Goal: Transaction & Acquisition: Purchase product/service

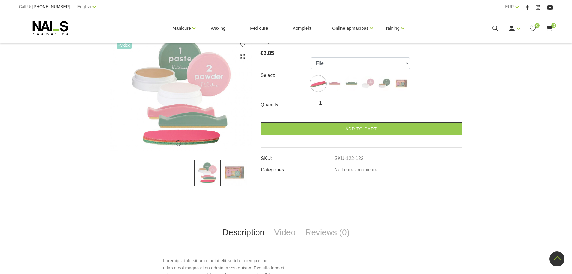
scroll to position [77, 0]
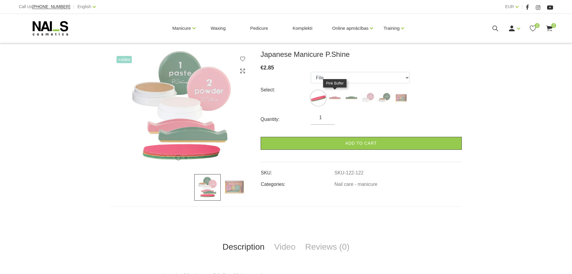
click at [337, 96] on img at bounding box center [334, 97] width 15 height 15
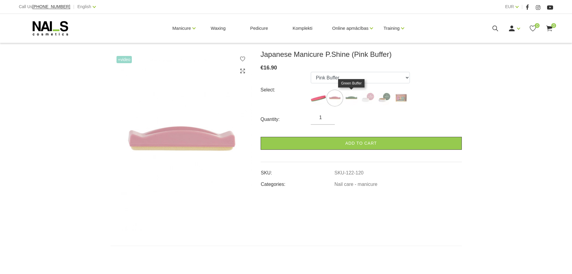
click at [352, 97] on img at bounding box center [351, 97] width 15 height 15
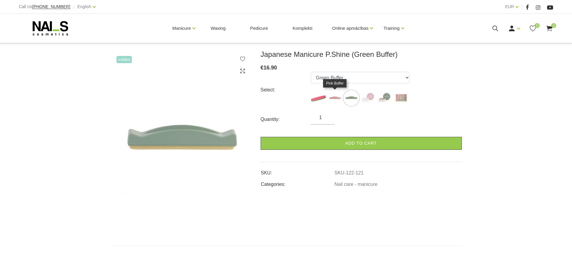
click at [338, 97] on img at bounding box center [334, 97] width 15 height 15
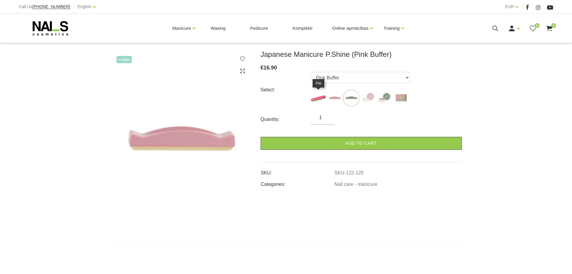
click at [317, 97] on img at bounding box center [318, 97] width 15 height 15
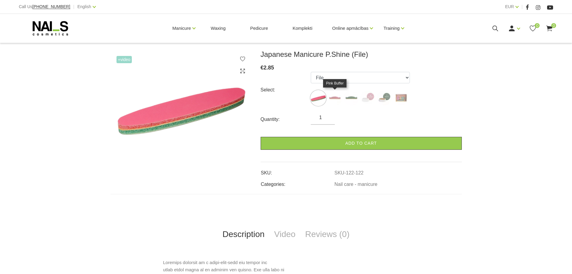
click at [338, 97] on img at bounding box center [334, 97] width 15 height 15
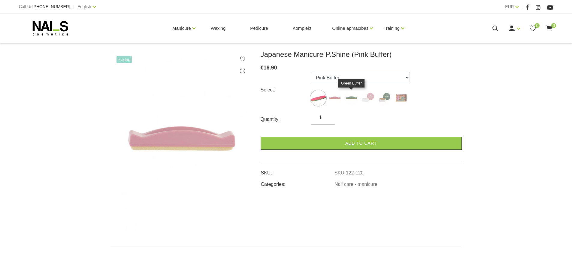
click at [350, 97] on img at bounding box center [351, 97] width 15 height 15
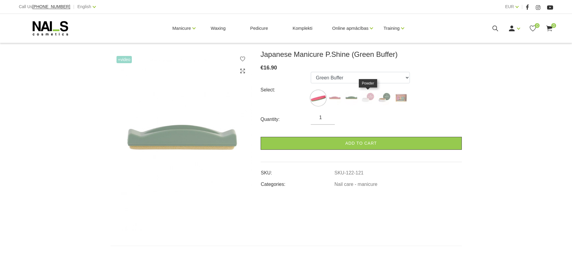
click at [373, 97] on img at bounding box center [367, 97] width 15 height 15
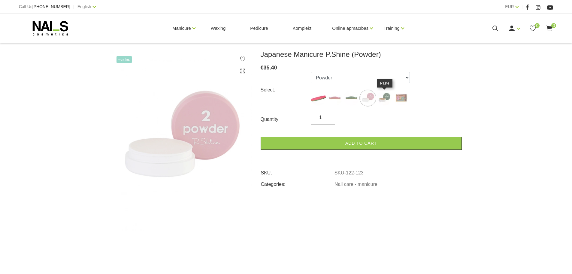
click at [389, 95] on img at bounding box center [384, 97] width 15 height 15
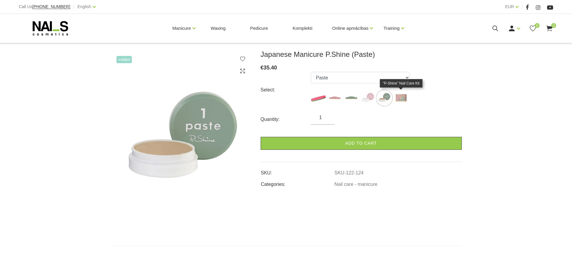
click at [398, 96] on img at bounding box center [400, 97] width 15 height 15
select select "127"
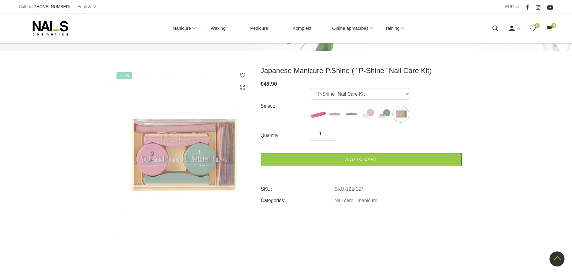
scroll to position [0, 0]
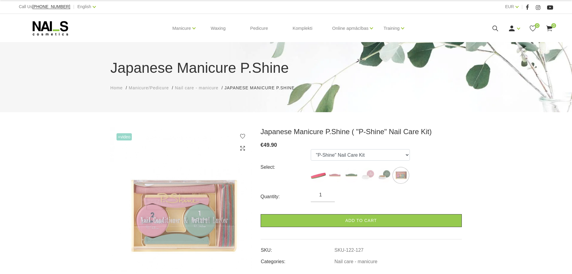
click at [112, 68] on h1 "Japanese Manicure P.Shine" at bounding box center [286, 68] width 351 height 22
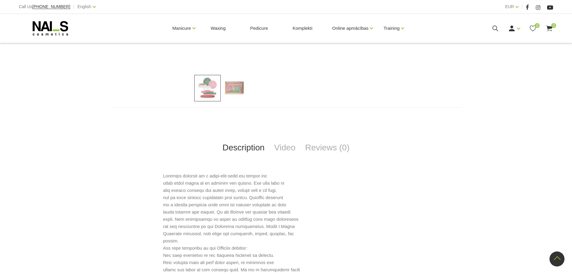
scroll to position [150, 0]
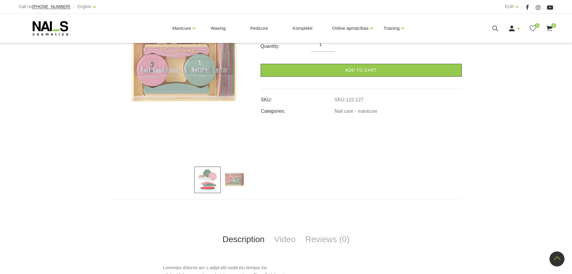
click at [238, 180] on img at bounding box center [234, 179] width 26 height 26
click at [207, 182] on img at bounding box center [207, 179] width 26 height 26
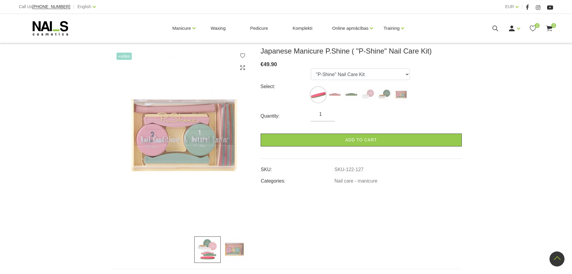
scroll to position [0, 0]
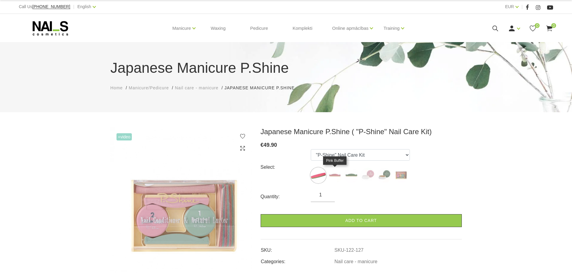
click at [335, 176] on img at bounding box center [334, 175] width 15 height 15
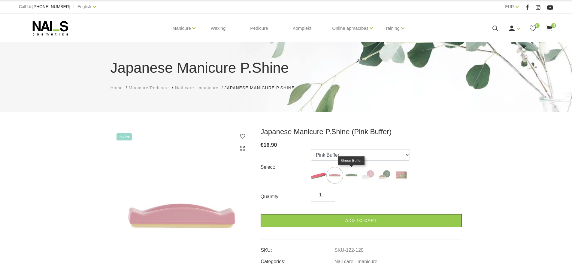
click at [347, 176] on img at bounding box center [351, 175] width 15 height 15
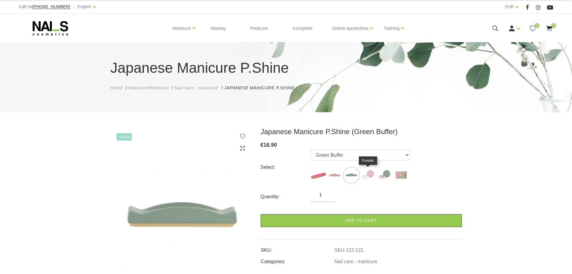
click at [367, 174] on img at bounding box center [367, 175] width 15 height 15
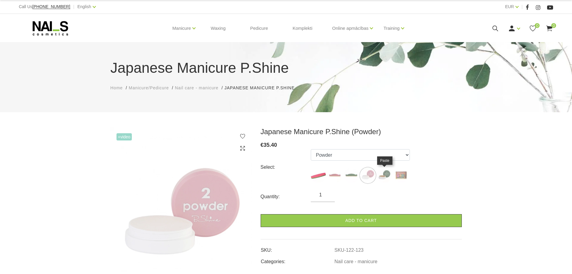
click at [385, 174] on img at bounding box center [384, 175] width 15 height 15
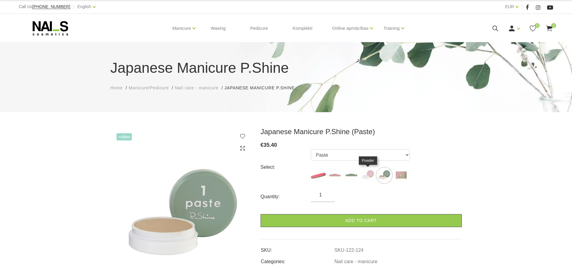
click at [368, 176] on img at bounding box center [367, 175] width 15 height 15
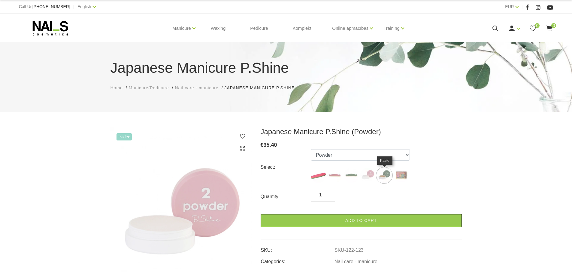
click at [378, 175] on img at bounding box center [384, 175] width 15 height 15
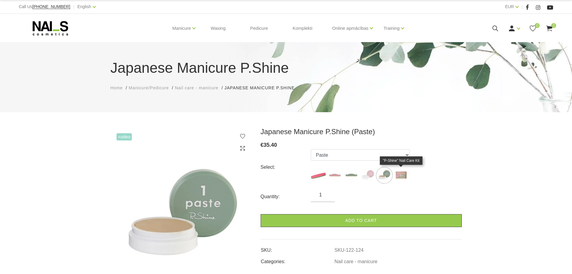
click at [402, 174] on img at bounding box center [400, 175] width 15 height 15
select select "127"
